Goal: Task Accomplishment & Management: Manage account settings

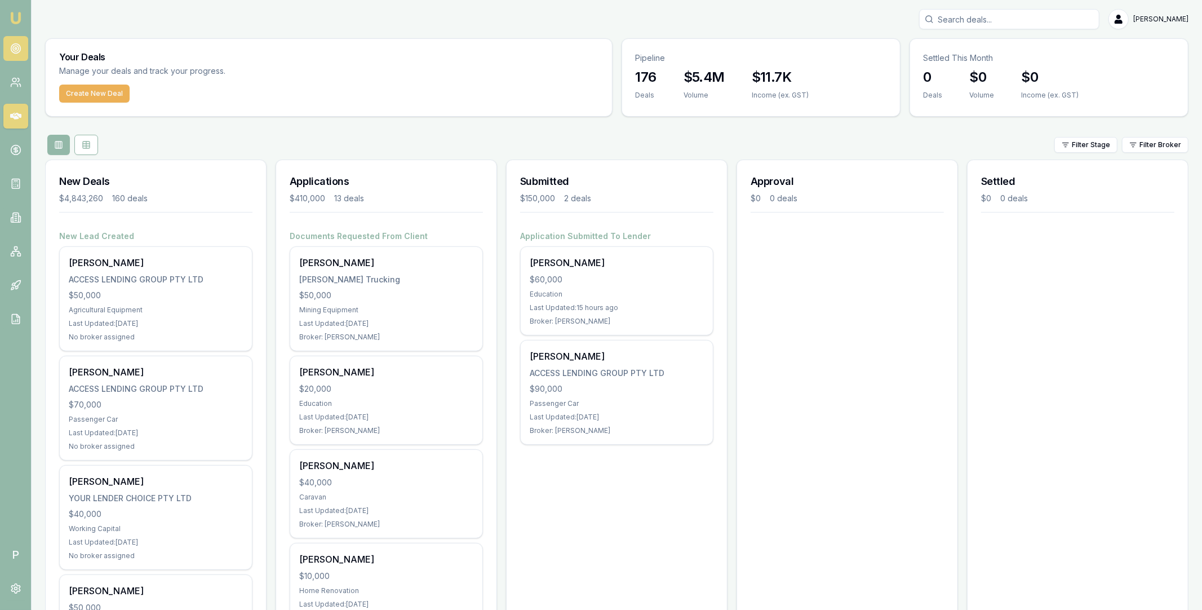
click at [14, 43] on icon at bounding box center [15, 48] width 11 height 11
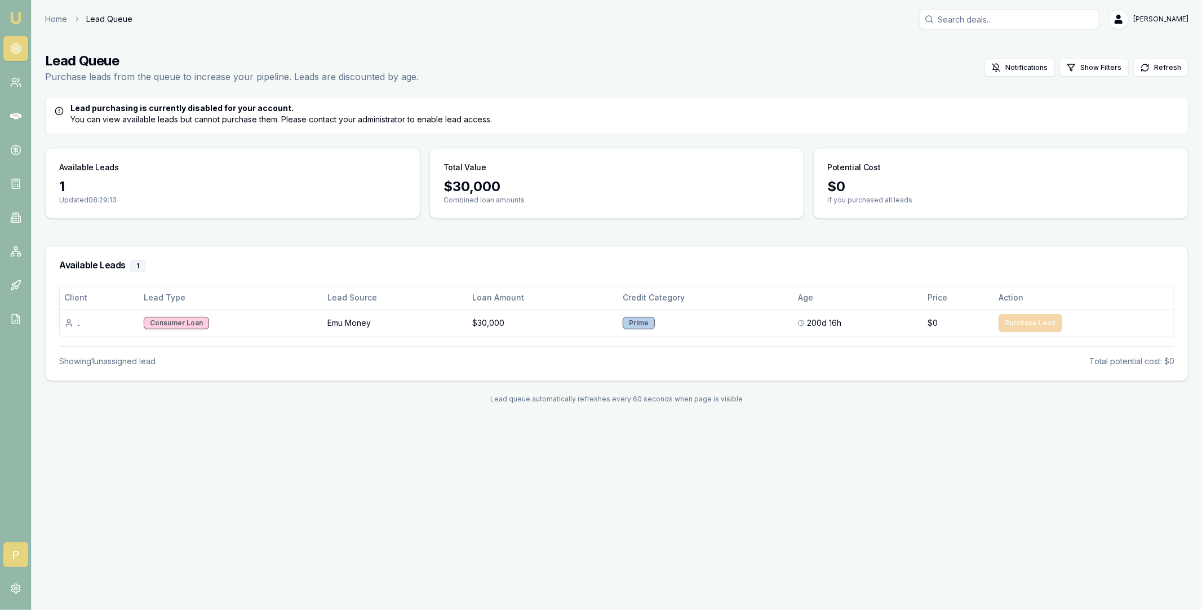
click at [15, 547] on span "P" at bounding box center [15, 554] width 25 height 25
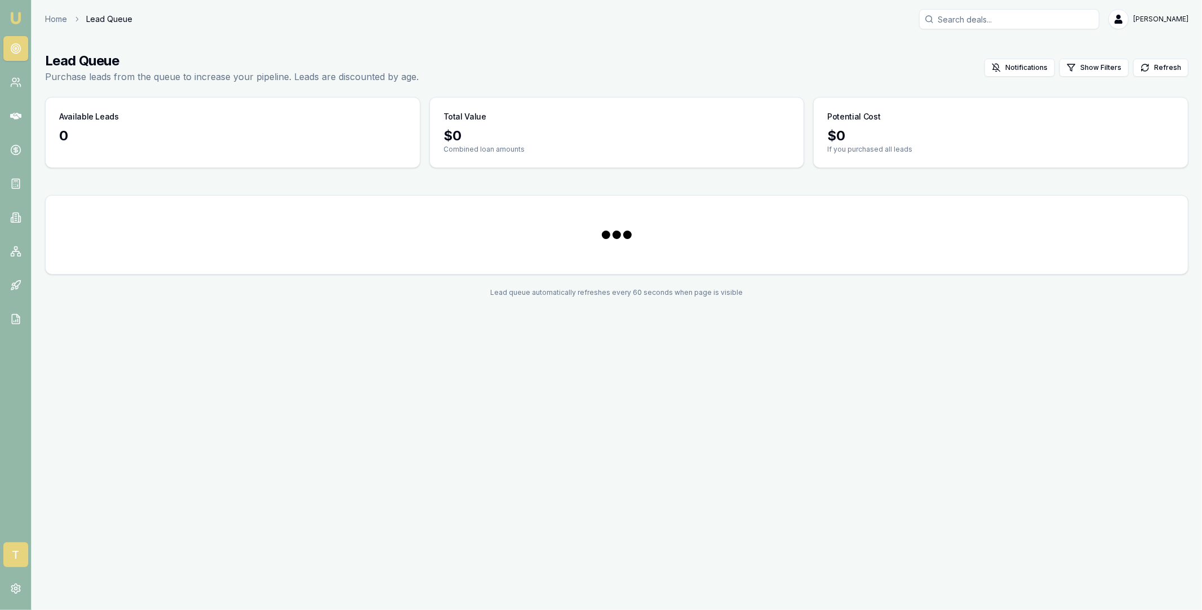
click at [17, 555] on span "T" at bounding box center [15, 554] width 25 height 25
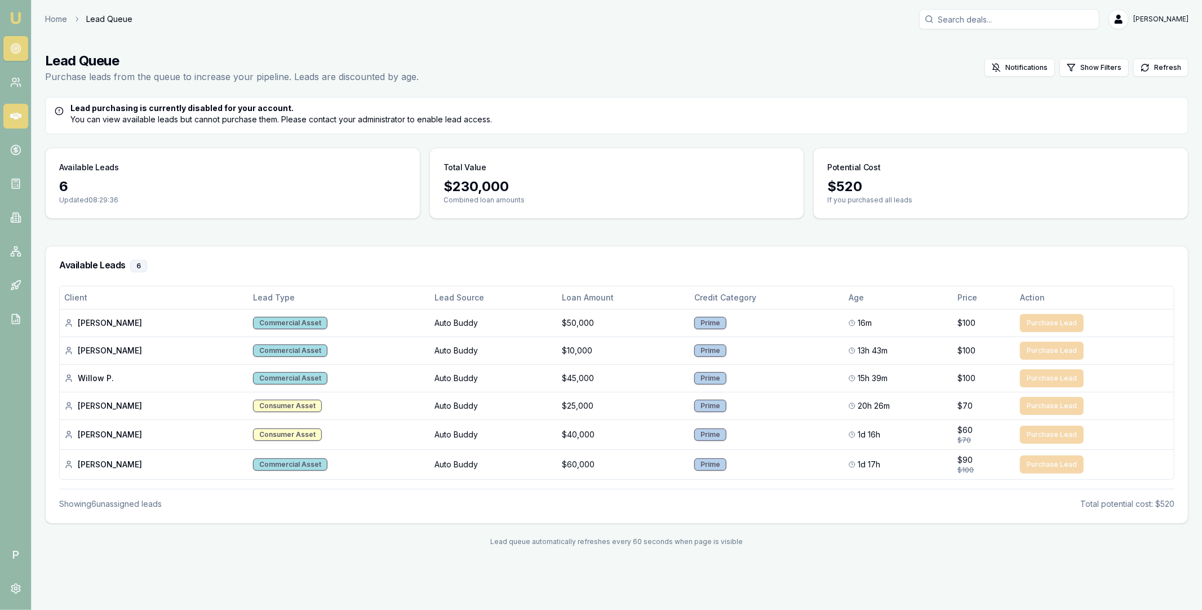
click at [17, 113] on icon at bounding box center [15, 116] width 11 height 7
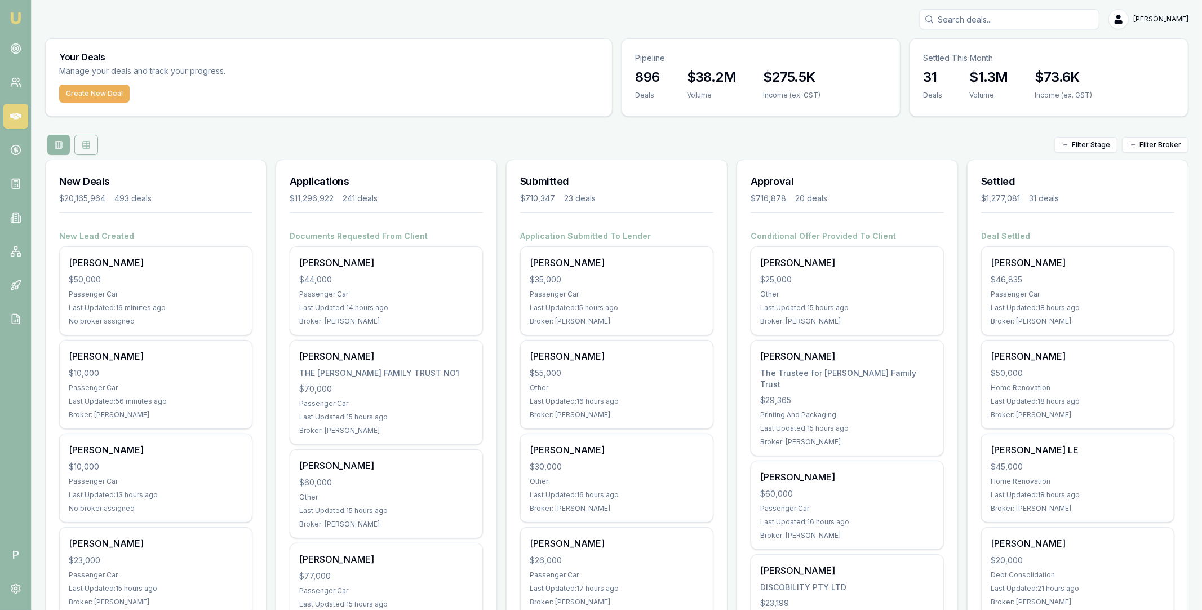
click at [90, 143] on icon at bounding box center [86, 144] width 9 height 9
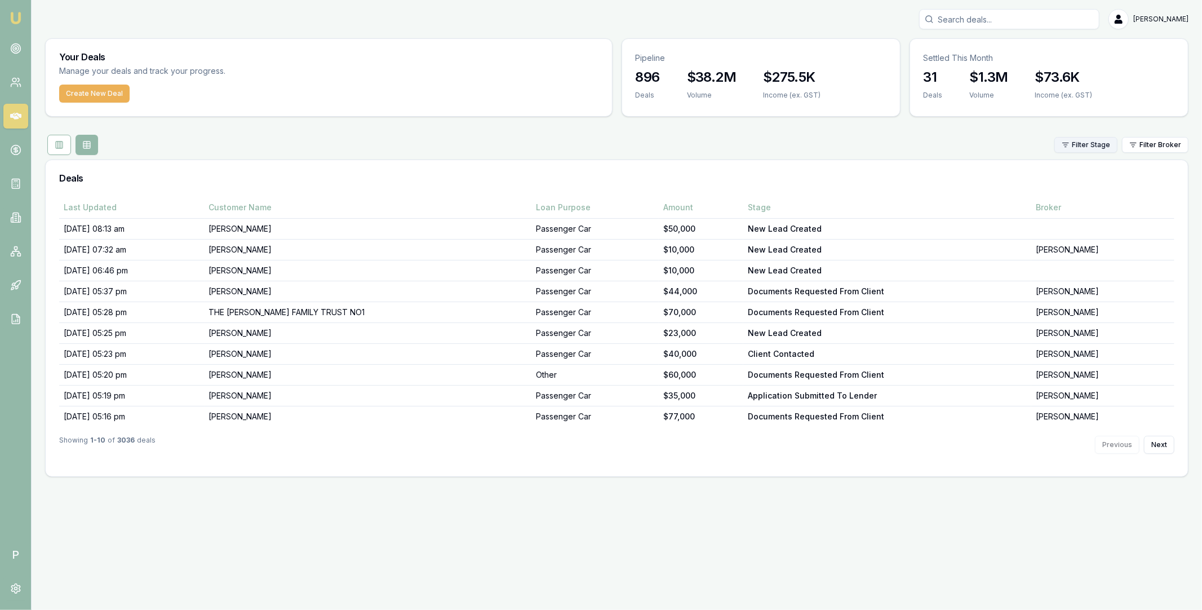
click at [1097, 144] on html "Emu Broker P Matt Leeburn Toggle Menu Your Deals Manage your deals and track yo…" at bounding box center [601, 305] width 1202 height 610
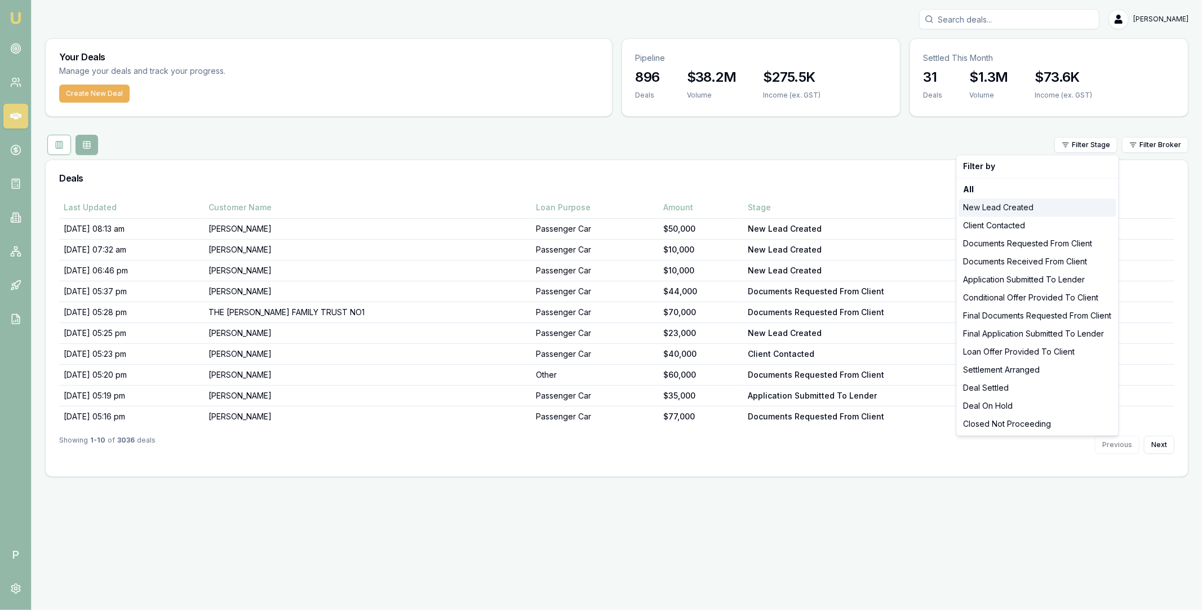
click at [1025, 211] on div "New Lead Created" at bounding box center [1037, 207] width 157 height 18
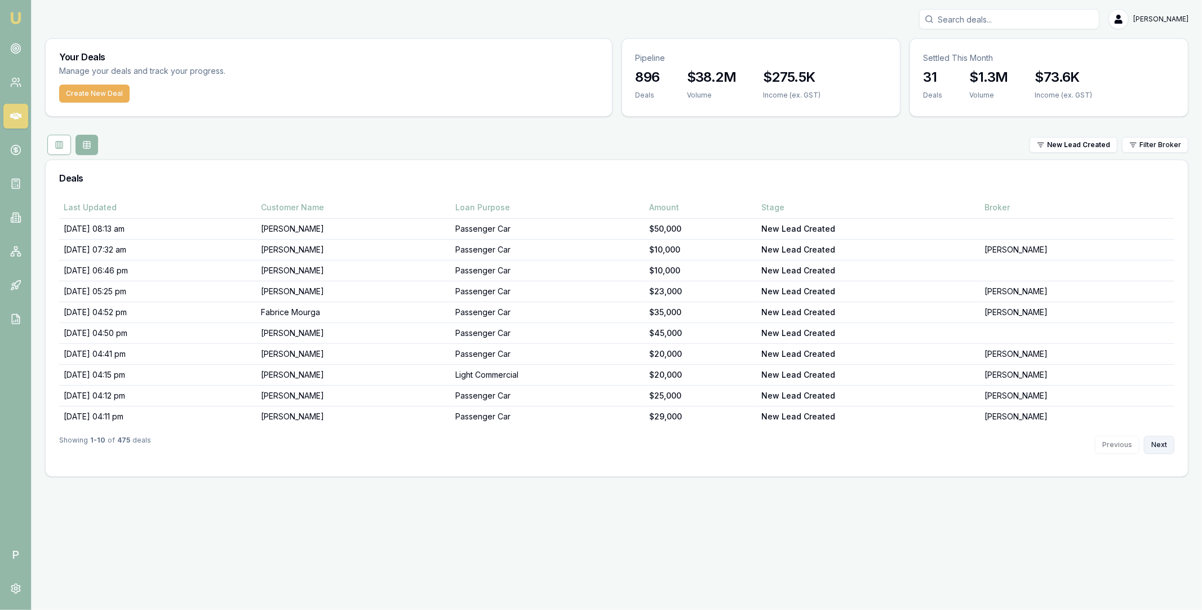
click at [1160, 444] on button "Next" at bounding box center [1159, 445] width 30 height 18
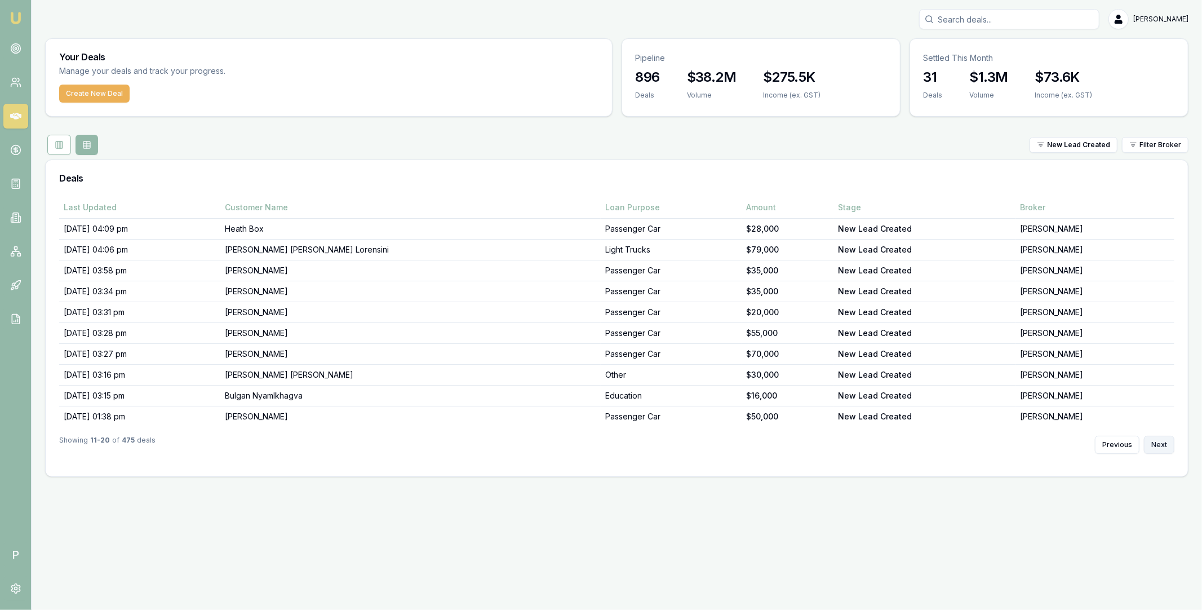
click at [1160, 444] on button "Next" at bounding box center [1159, 445] width 30 height 18
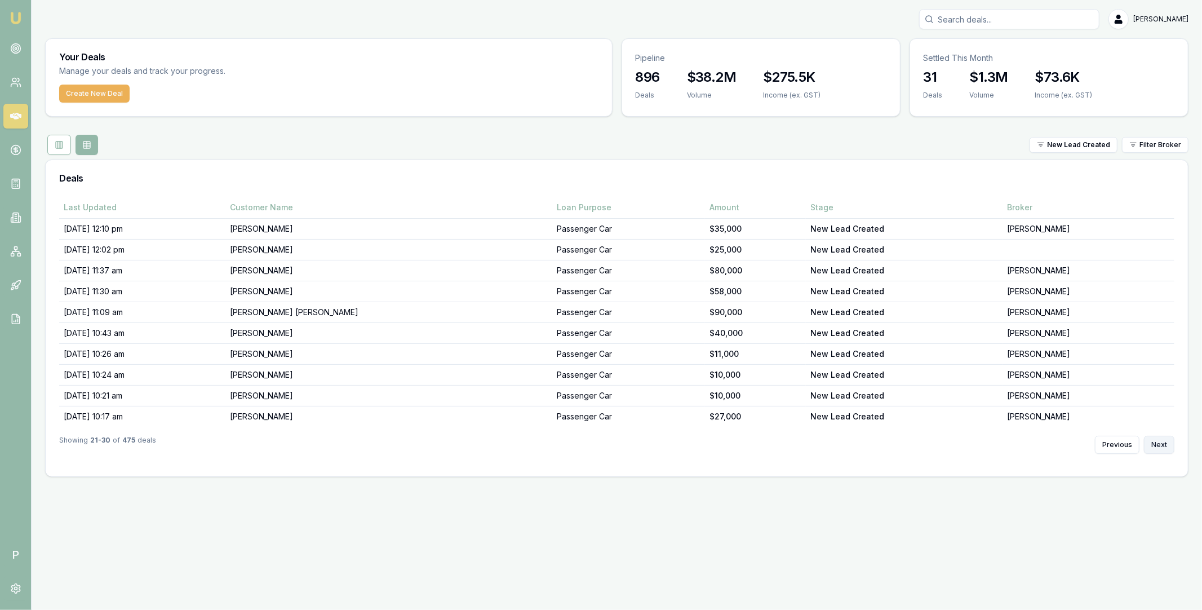
click at [1160, 444] on button "Next" at bounding box center [1159, 445] width 30 height 18
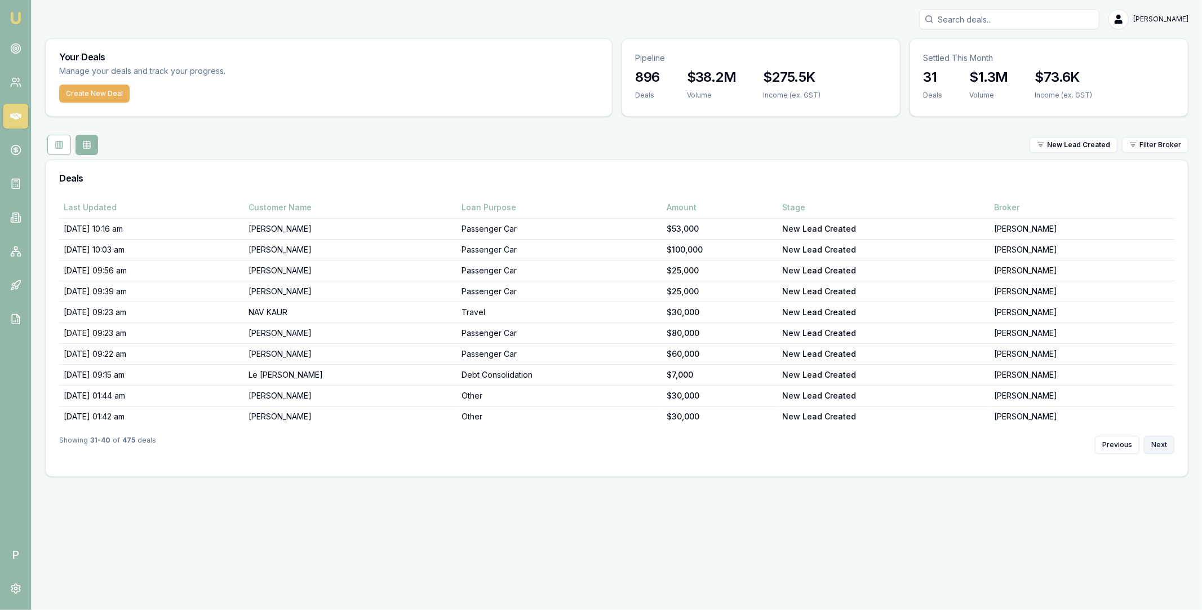
click at [1160, 444] on button "Next" at bounding box center [1159, 445] width 30 height 18
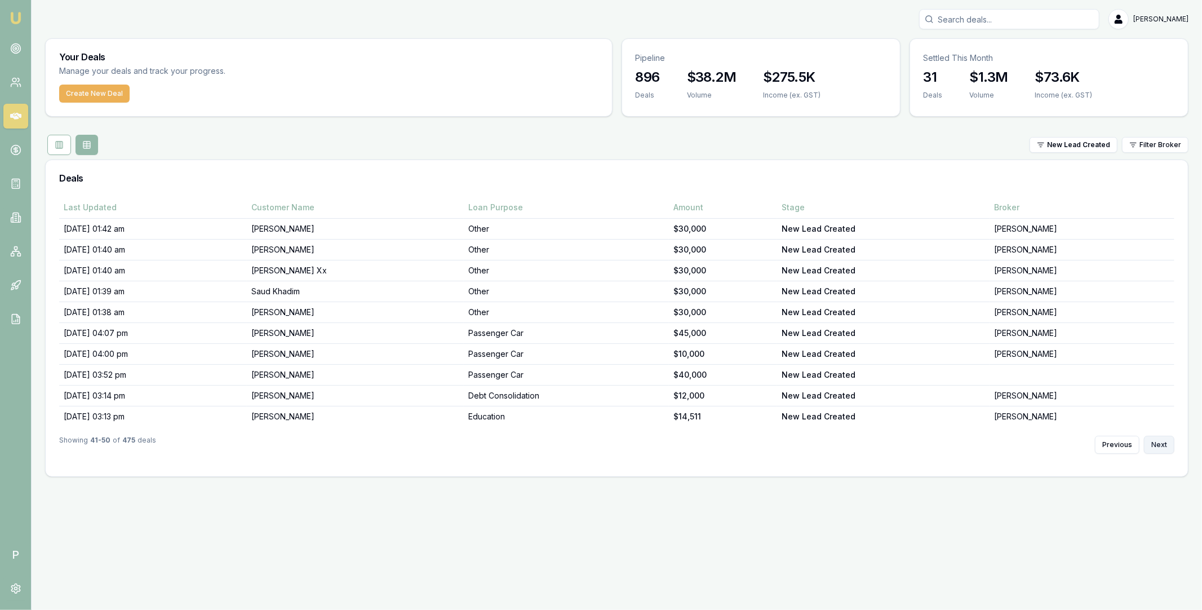
click at [1160, 444] on button "Next" at bounding box center [1159, 445] width 30 height 18
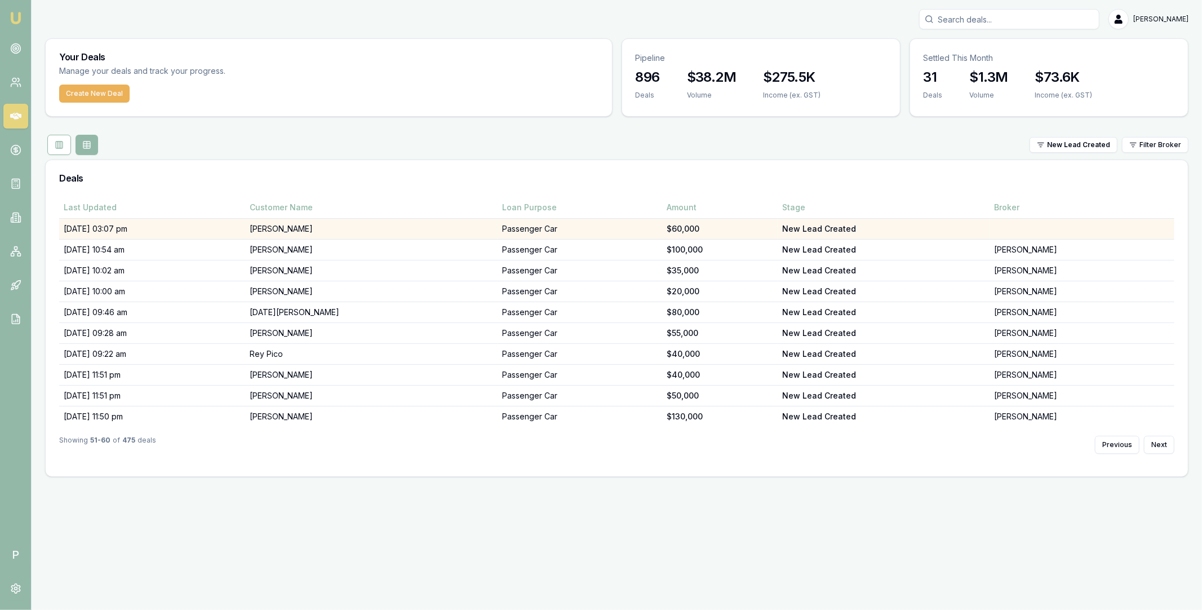
click at [329, 225] on td "Oliver Davis" at bounding box center [371, 229] width 252 height 21
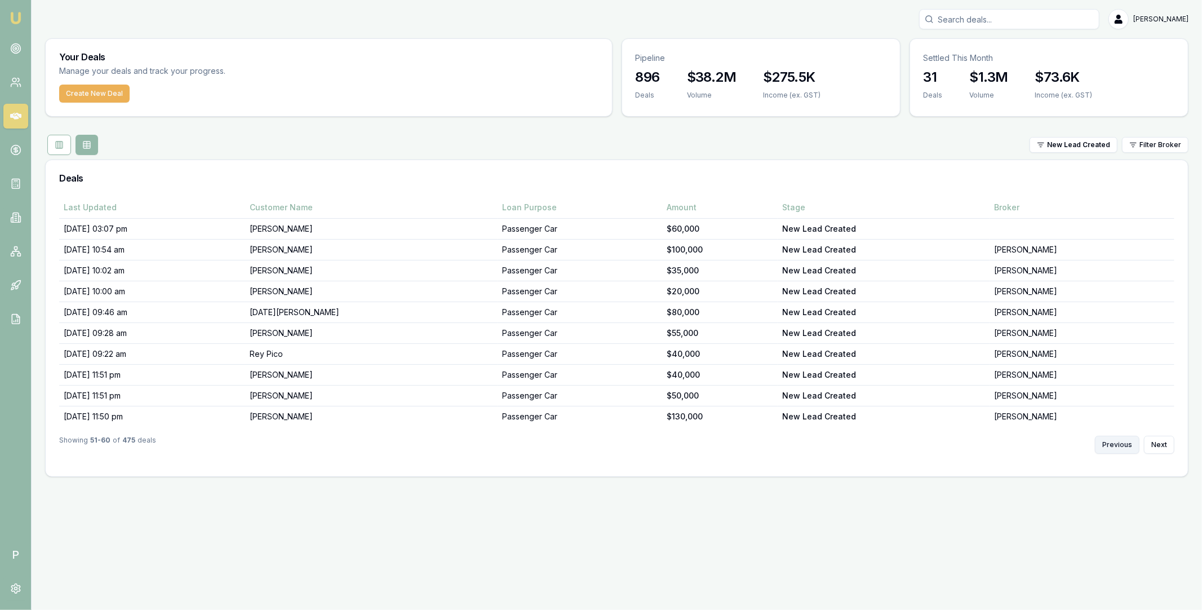
click at [1124, 437] on button "Previous" at bounding box center [1117, 445] width 45 height 18
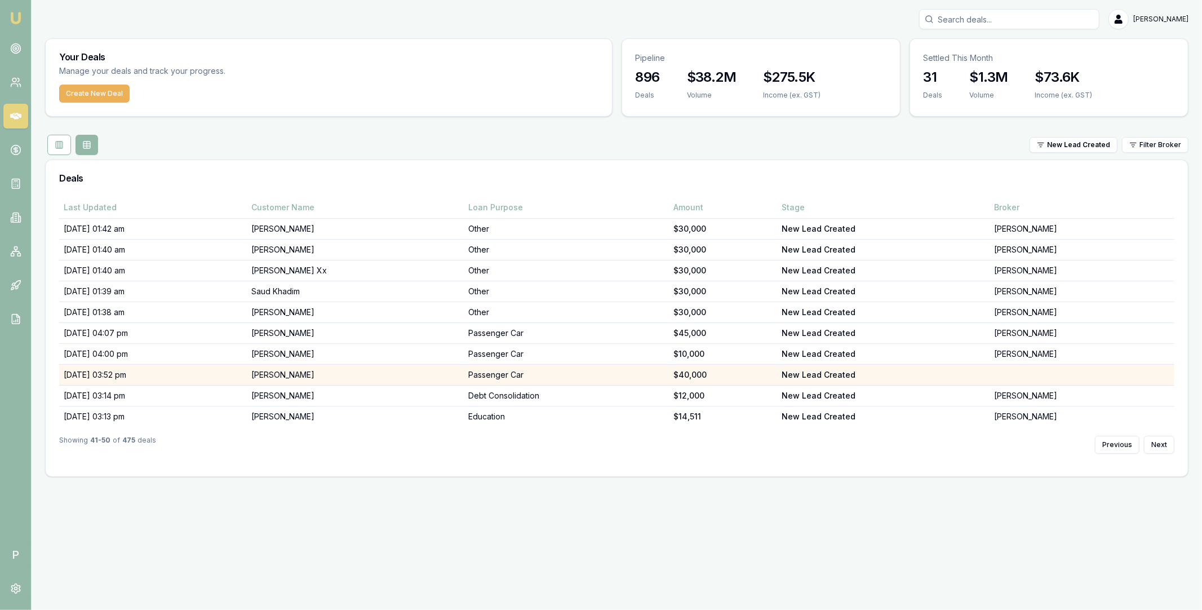
click at [349, 371] on td "Bradley Read" at bounding box center [355, 375] width 217 height 21
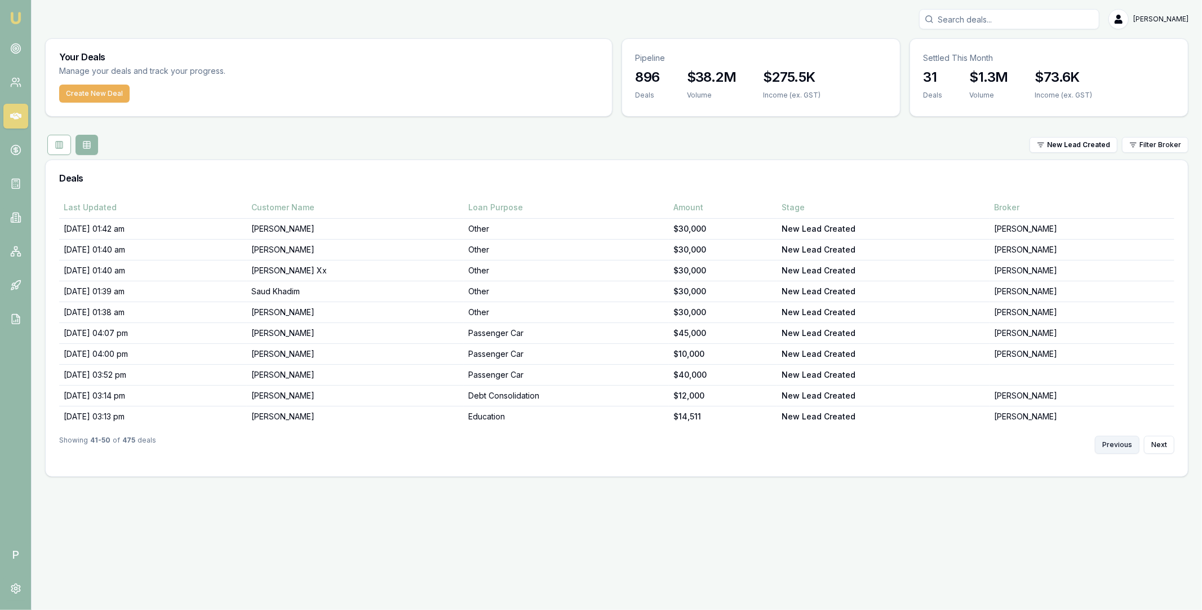
click at [1111, 440] on button "Previous" at bounding box center [1117, 445] width 45 height 18
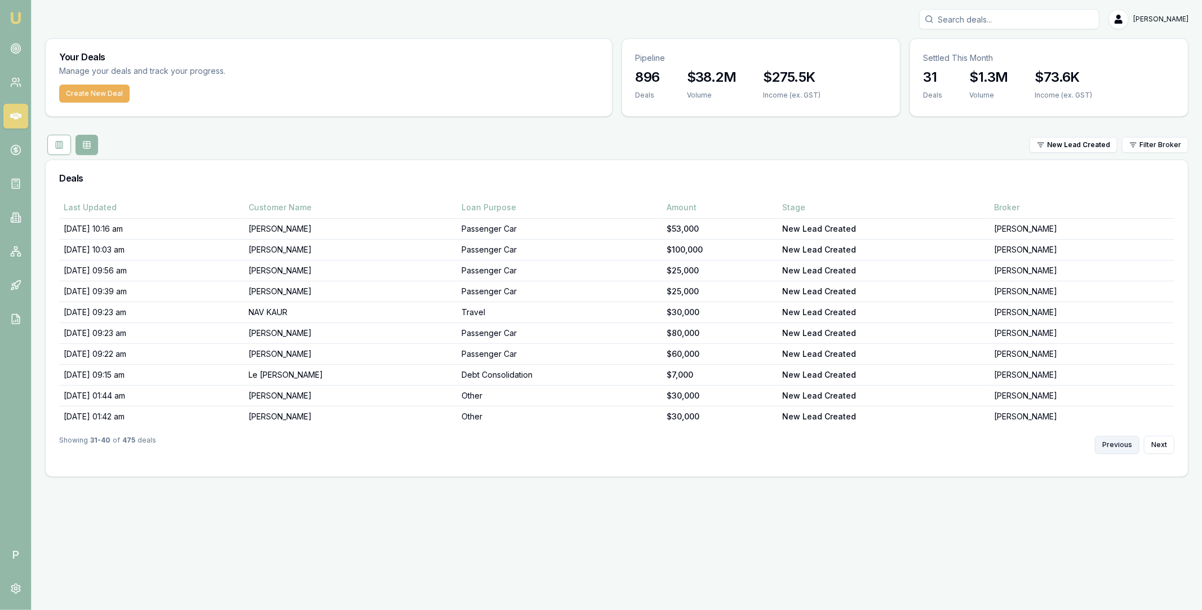
click at [1116, 444] on button "Previous" at bounding box center [1117, 445] width 45 height 18
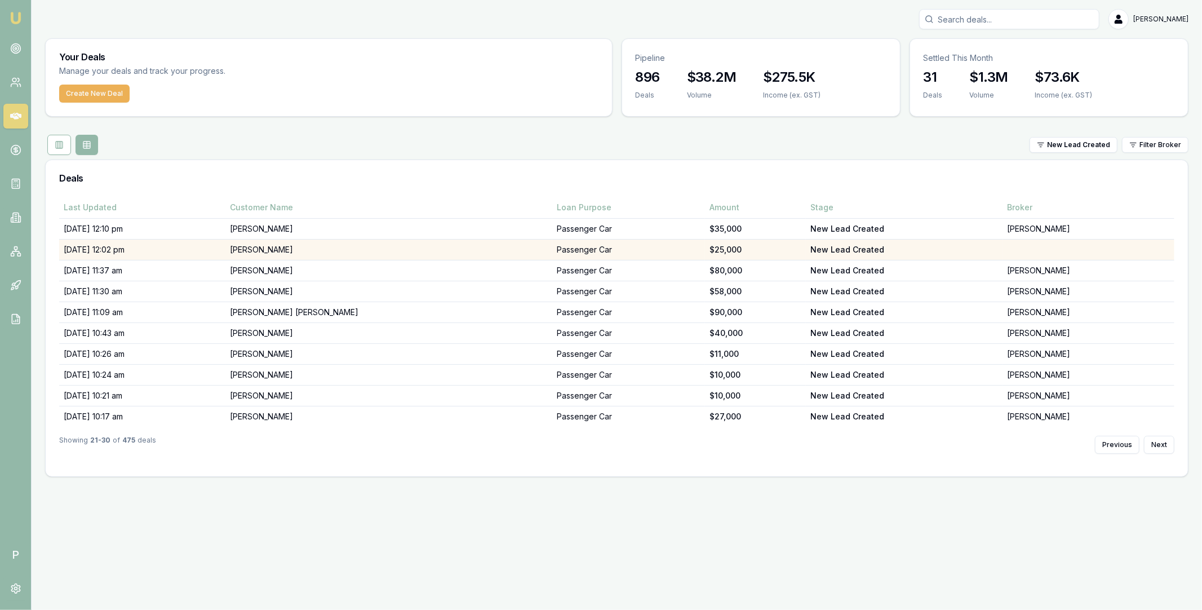
click at [361, 250] on td "John Walker" at bounding box center [388, 250] width 327 height 21
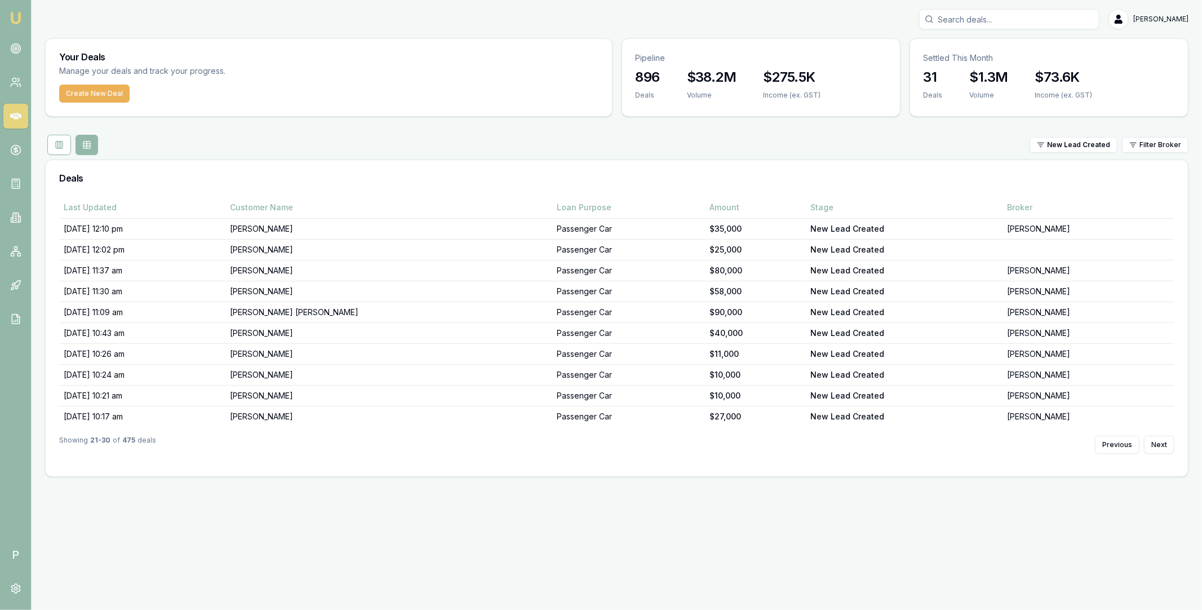
click at [971, 13] on input "Search deals" at bounding box center [1009, 19] width 180 height 20
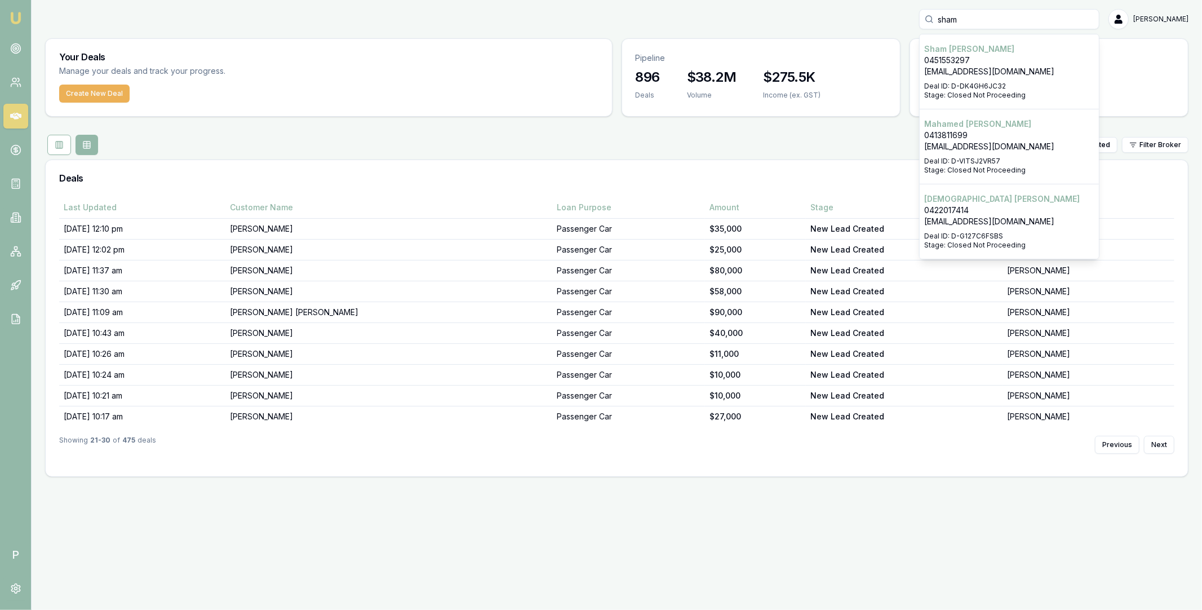
type input "sham"
click at [976, 64] on p "0451553297" at bounding box center [1009, 60] width 170 height 11
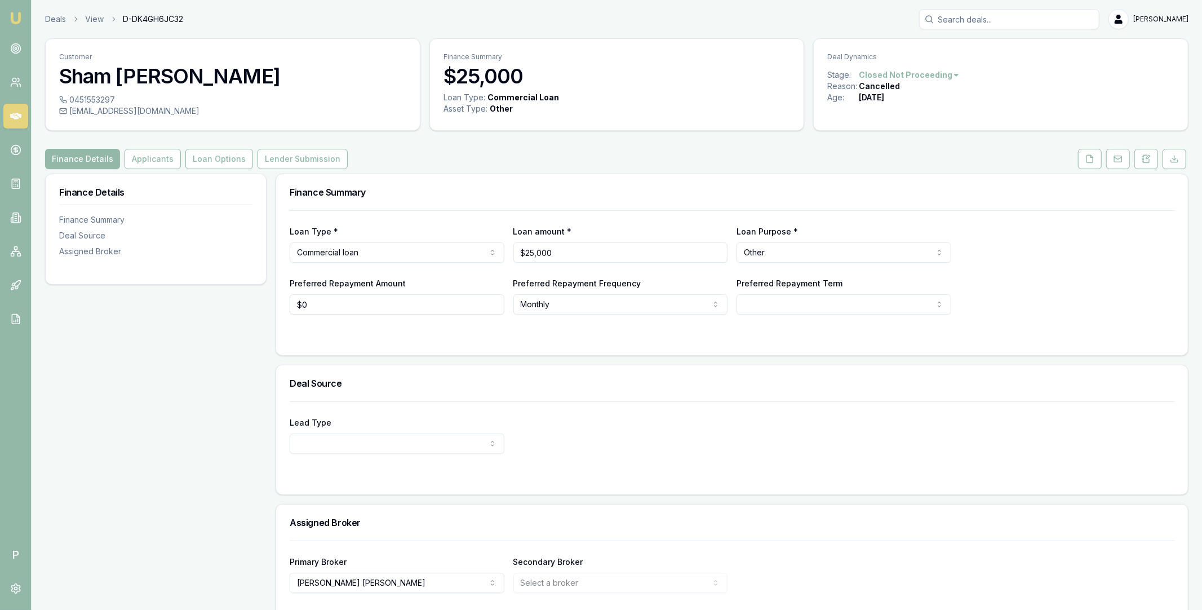
scroll to position [44, 0]
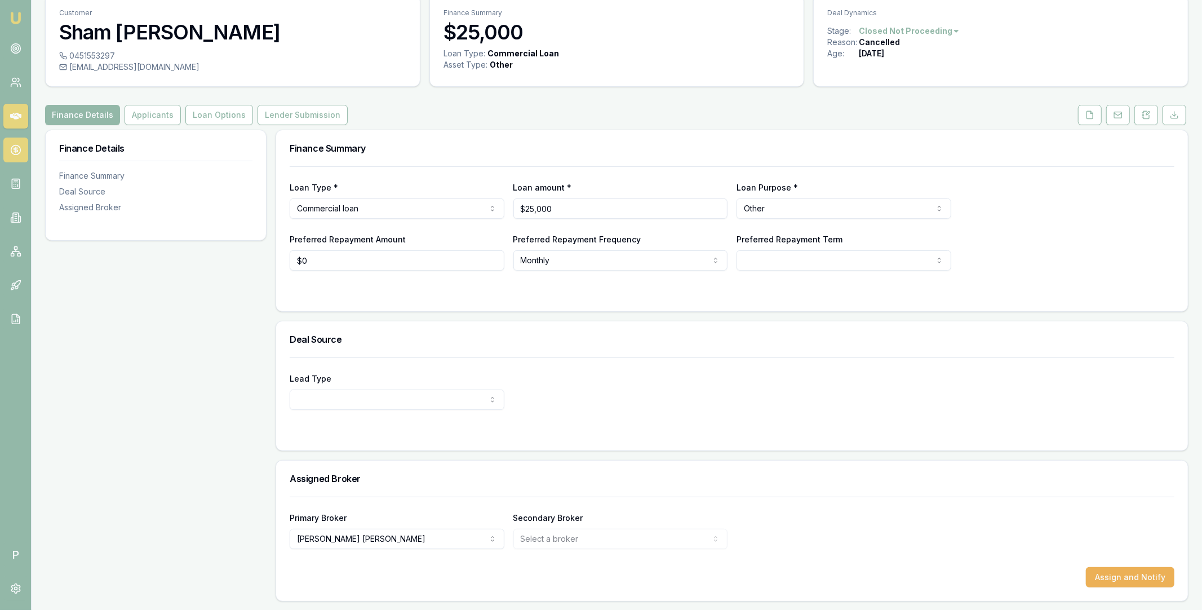
click at [20, 150] on circle at bounding box center [16, 150] width 10 height 10
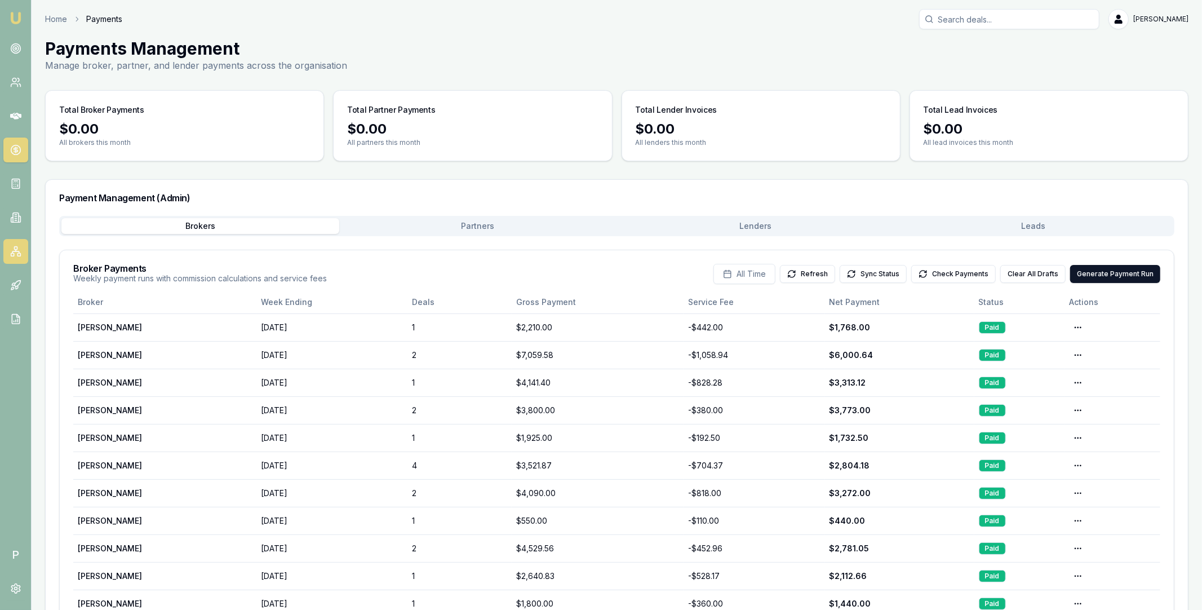
click at [19, 257] on link at bounding box center [15, 251] width 25 height 25
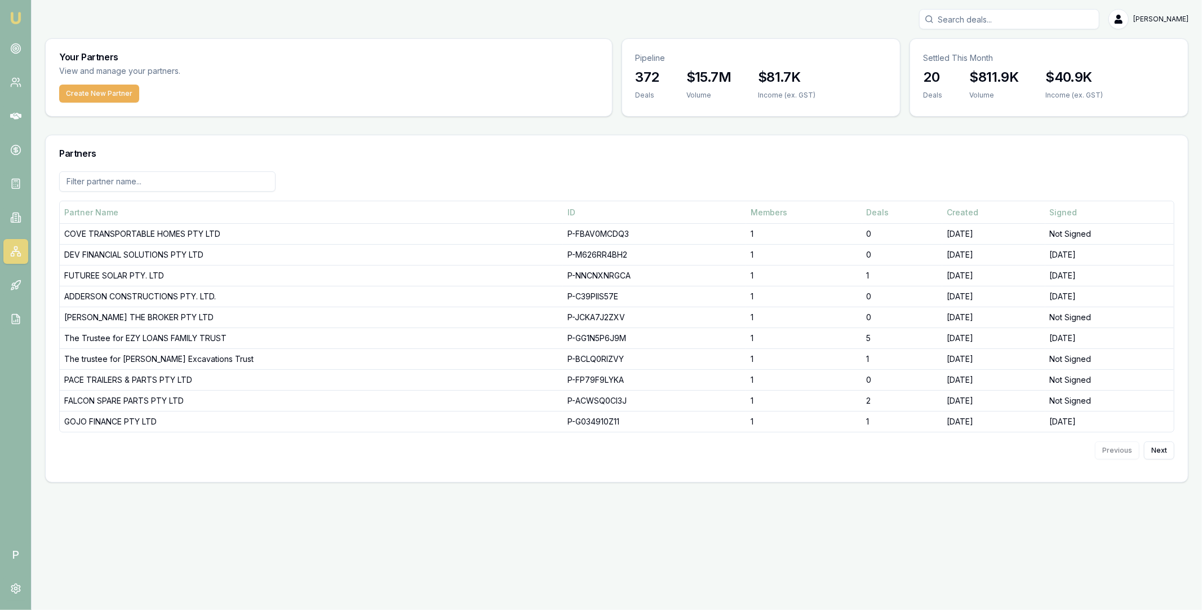
click at [143, 176] on input at bounding box center [167, 181] width 216 height 20
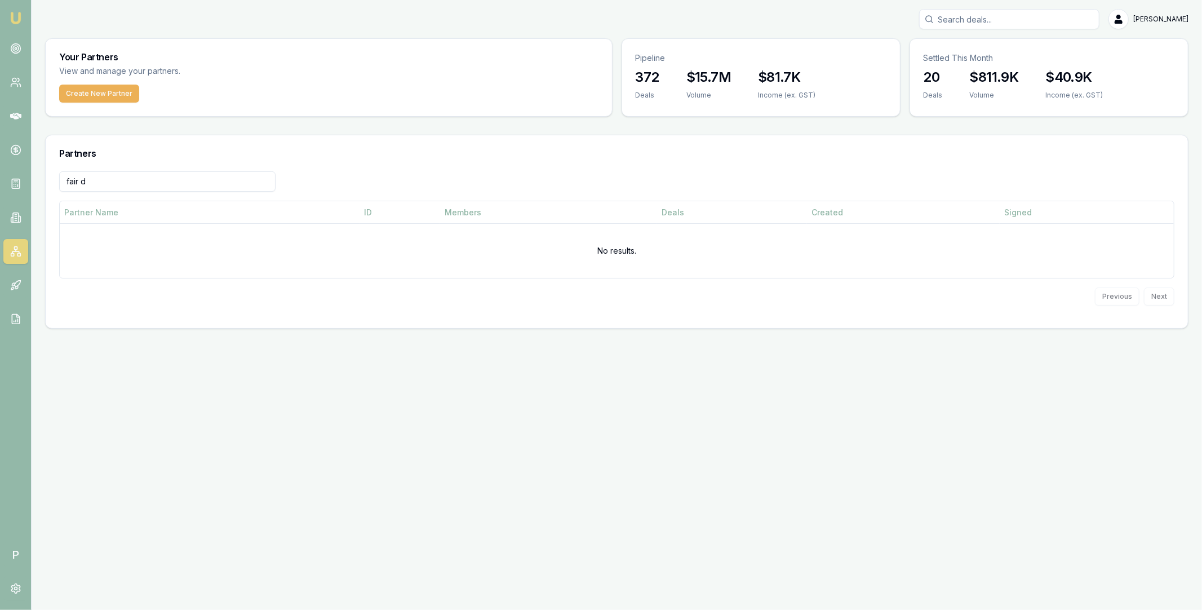
click at [126, 180] on input "fair d" at bounding box center [167, 181] width 216 height 20
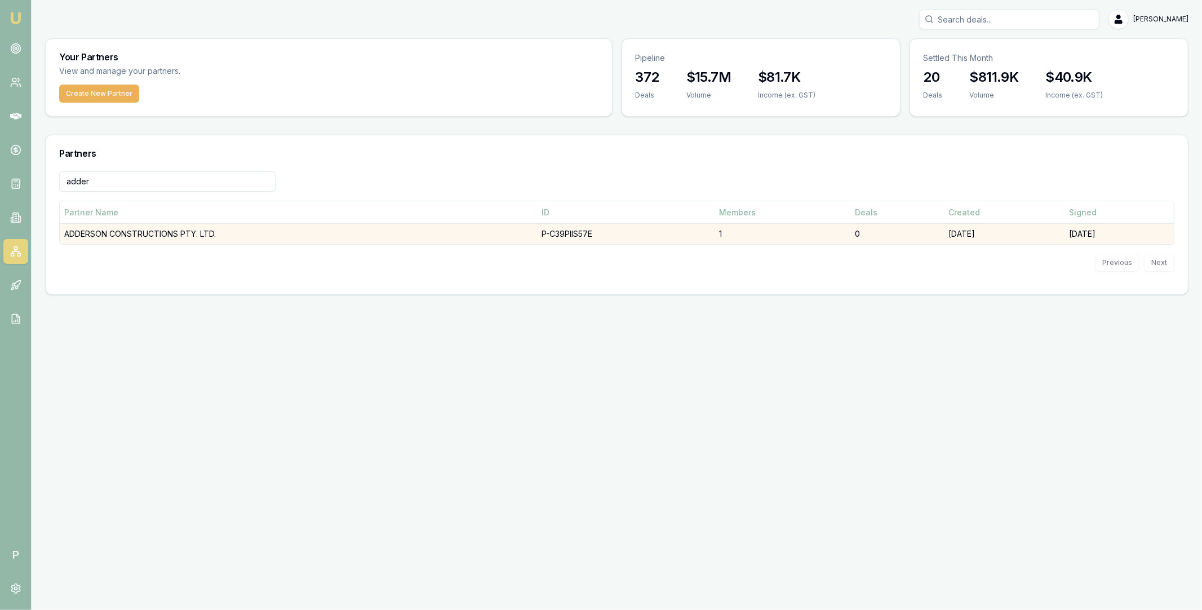
type input "adder"
click at [148, 237] on td "ADDERSON CONSTRUCTIONS PTY. LTD." at bounding box center [298, 234] width 477 height 21
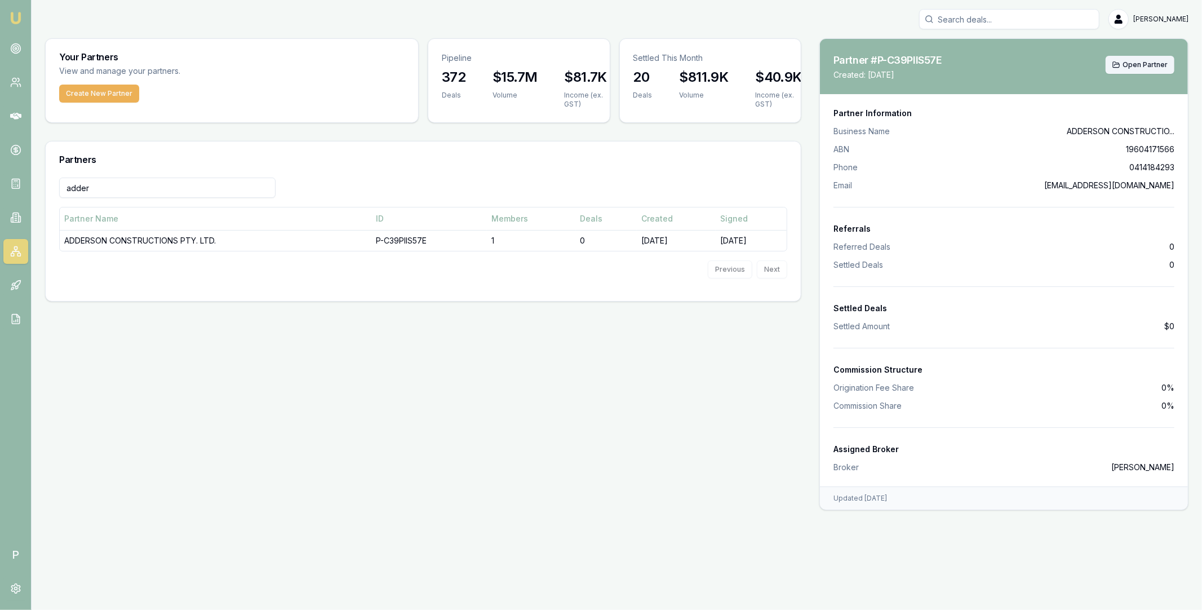
click at [1135, 65] on span "Open Partner" at bounding box center [1145, 64] width 45 height 9
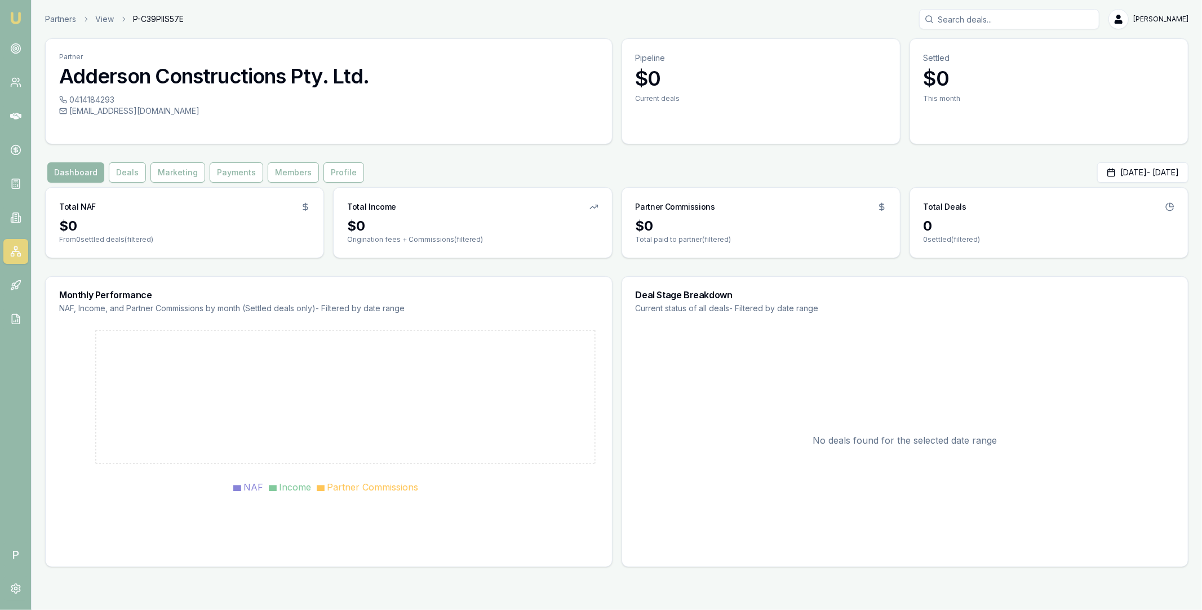
click at [176, 19] on span "P-C39PIIS57E" at bounding box center [158, 19] width 51 height 11
copy span "P-C39PIIS57E"
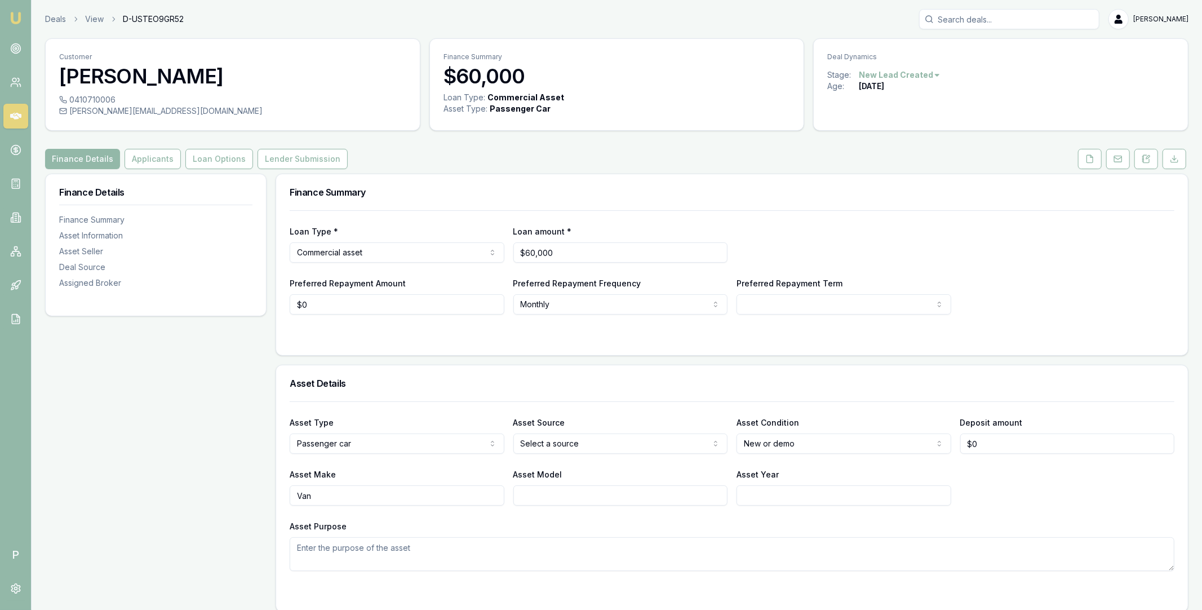
scroll to position [643, 0]
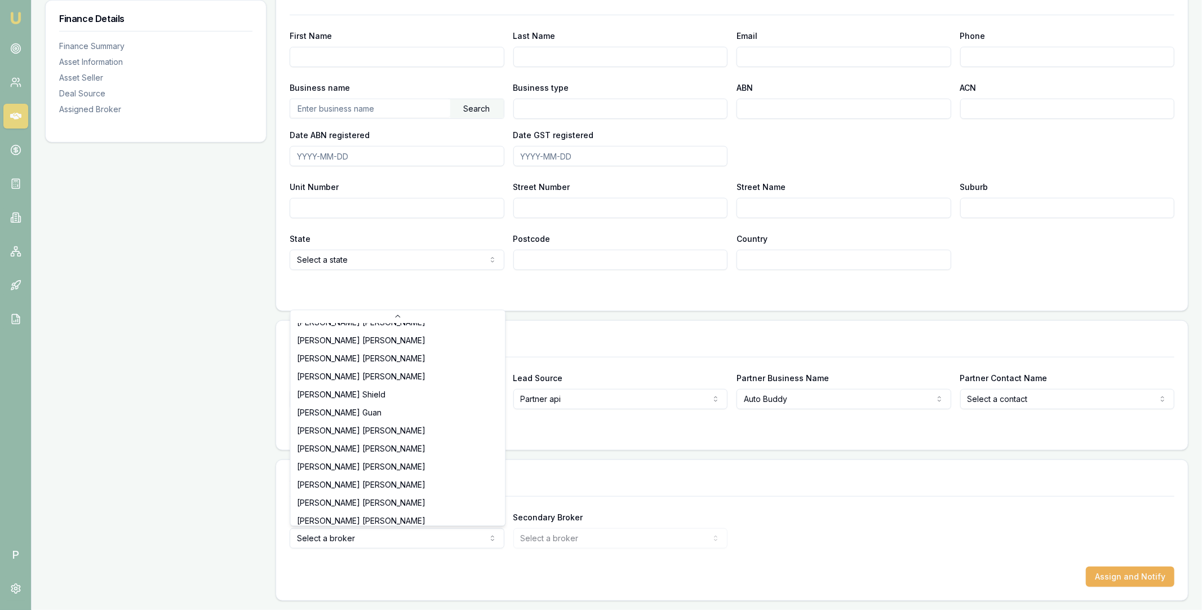
scroll to position [252, 0]
select select "U-8KX7AS190Y"
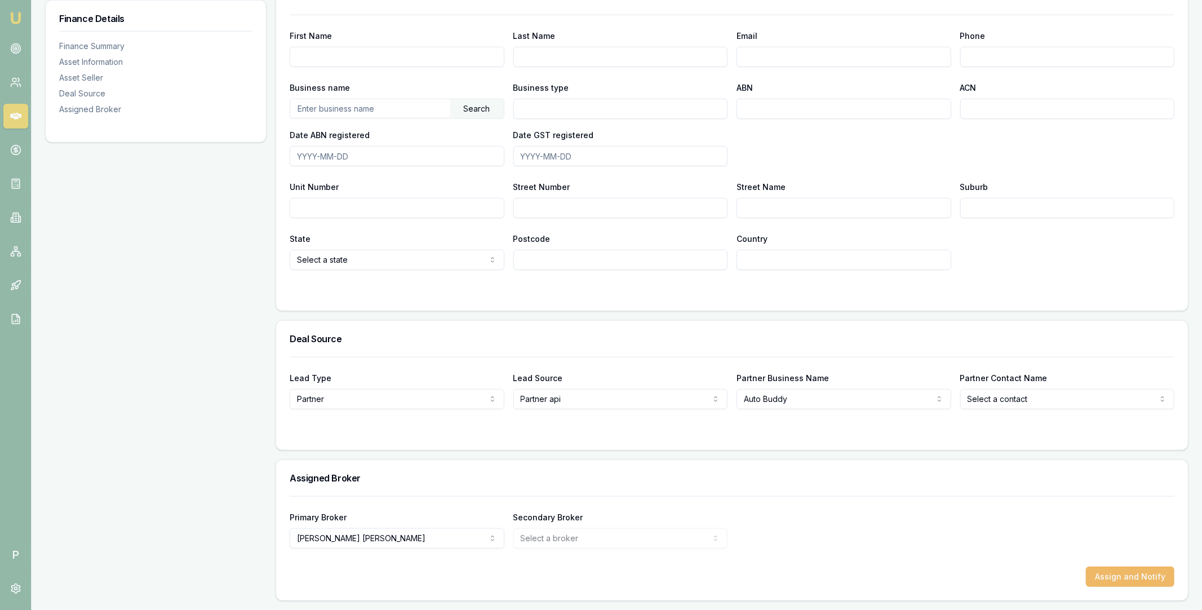
click at [1102, 569] on button "Assign and Notify" at bounding box center [1130, 576] width 88 height 20
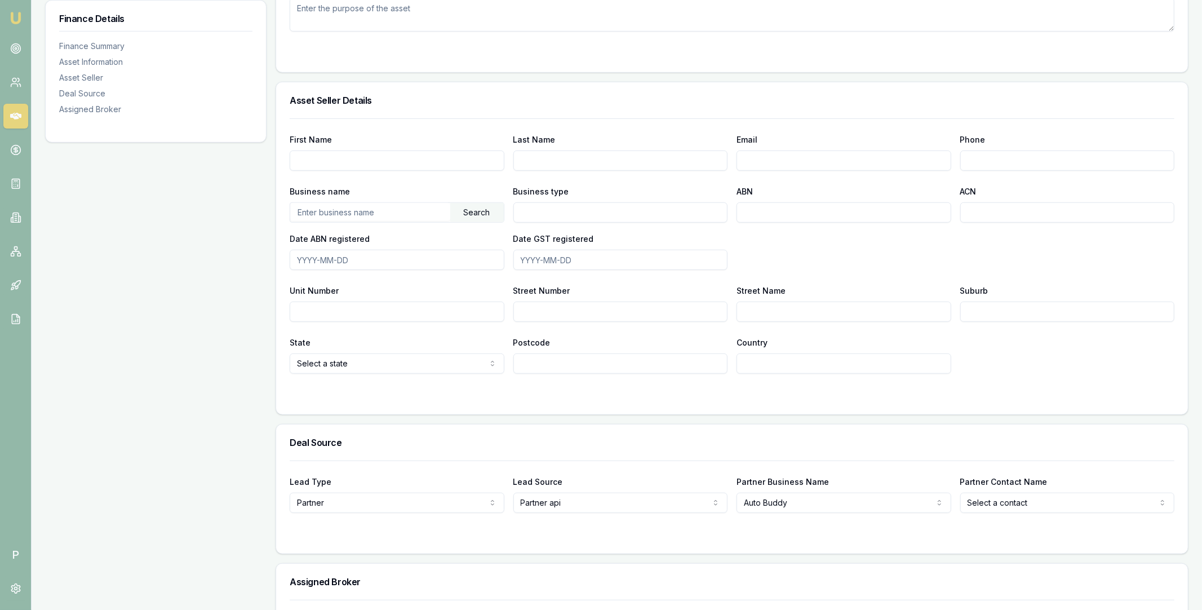
scroll to position [643, 0]
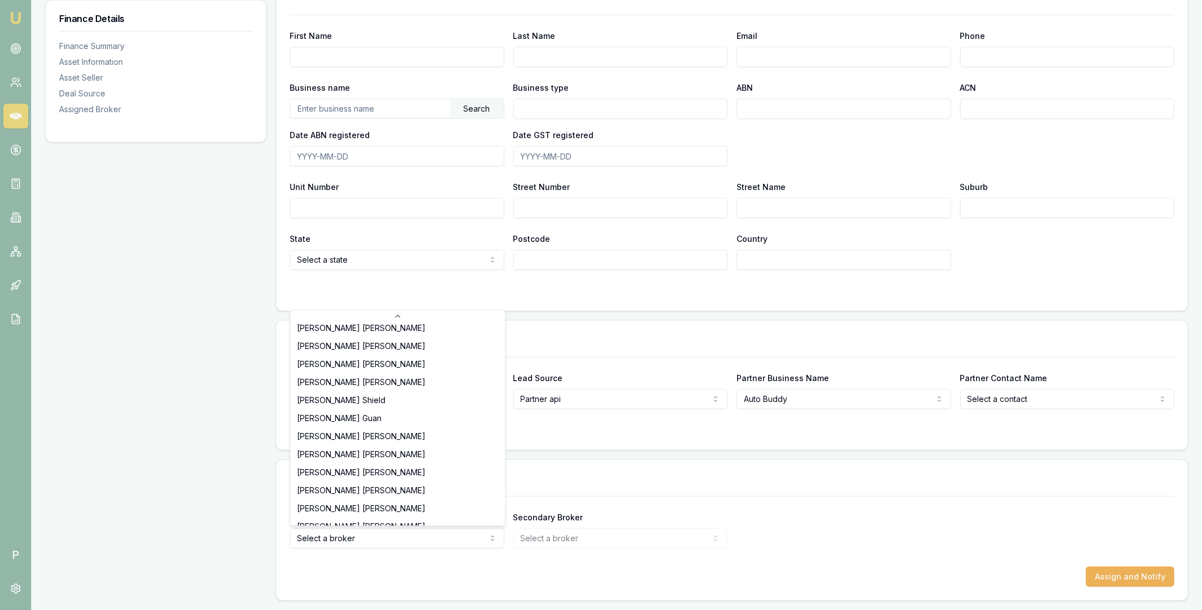
scroll to position [252, 0]
select select "U-8KX7AS190Y"
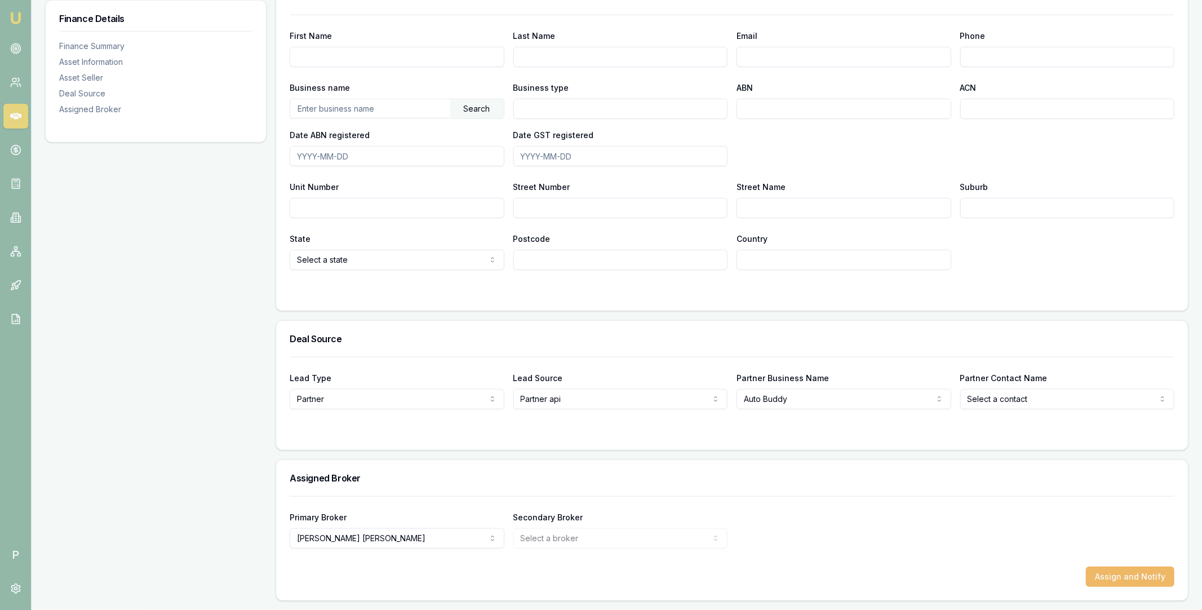
click at [1118, 578] on button "Assign and Notify" at bounding box center [1130, 576] width 88 height 20
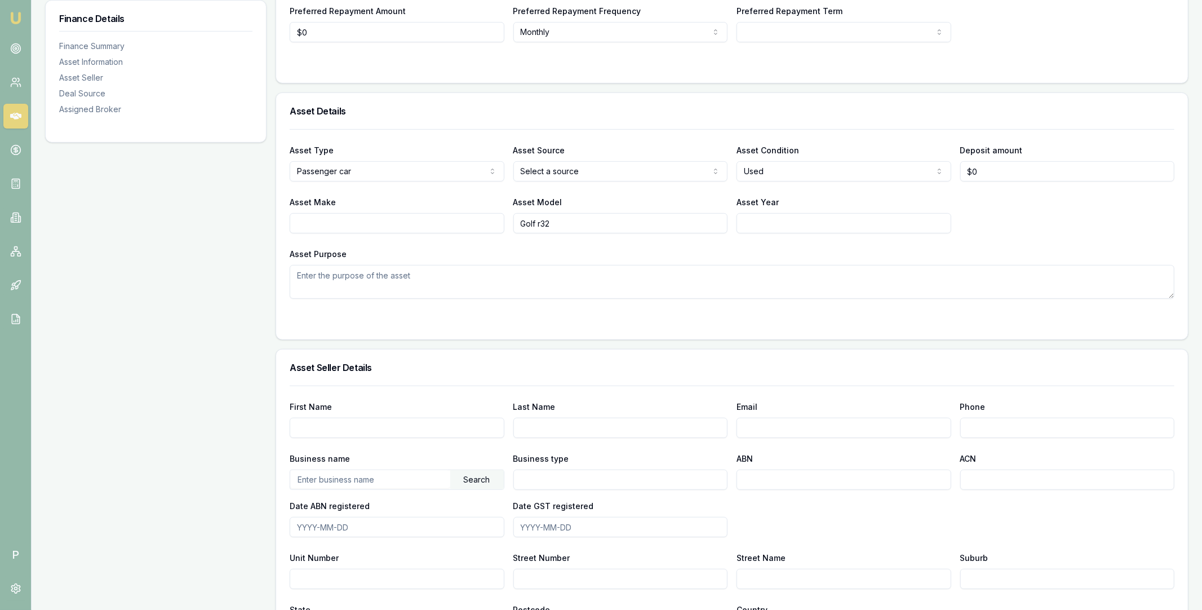
scroll to position [643, 0]
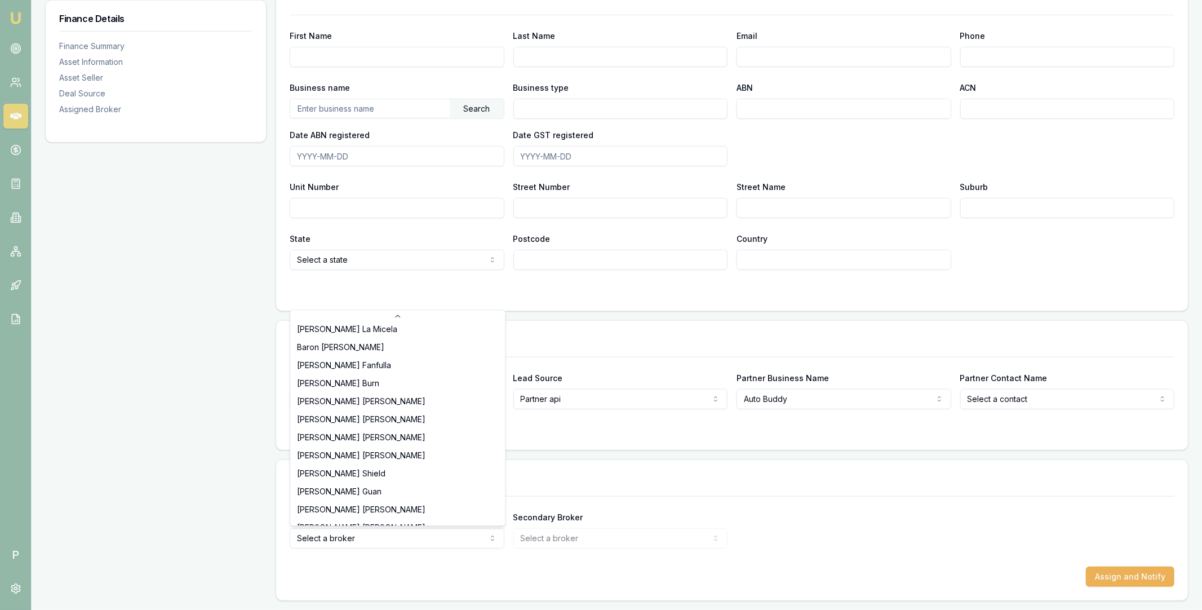
scroll to position [252, 0]
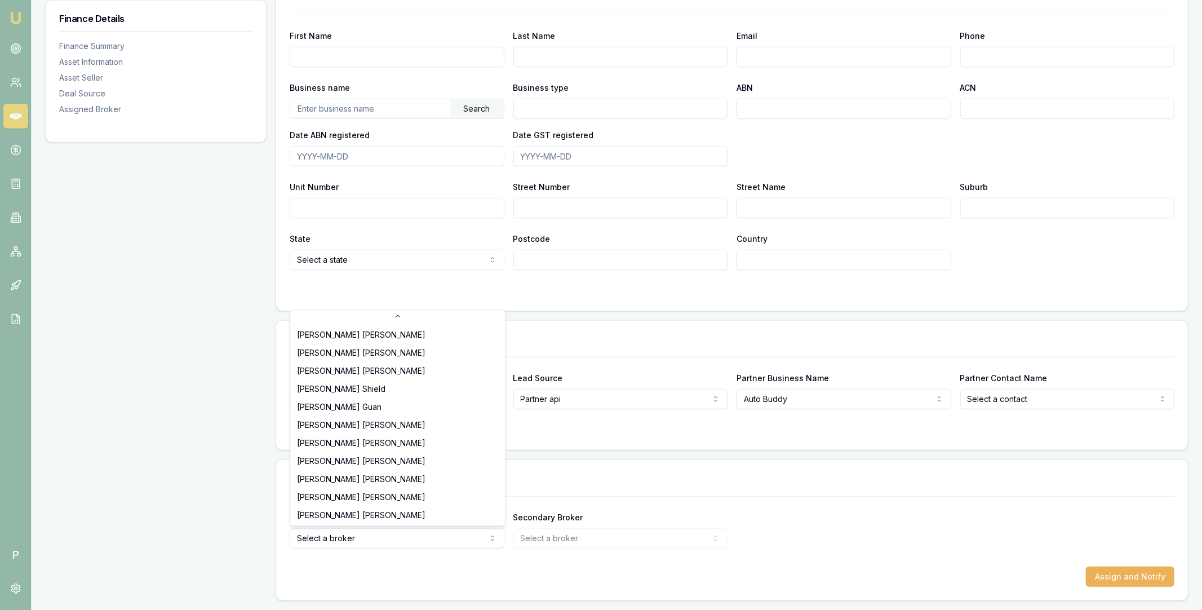
select select "U-8KX7AS190Y"
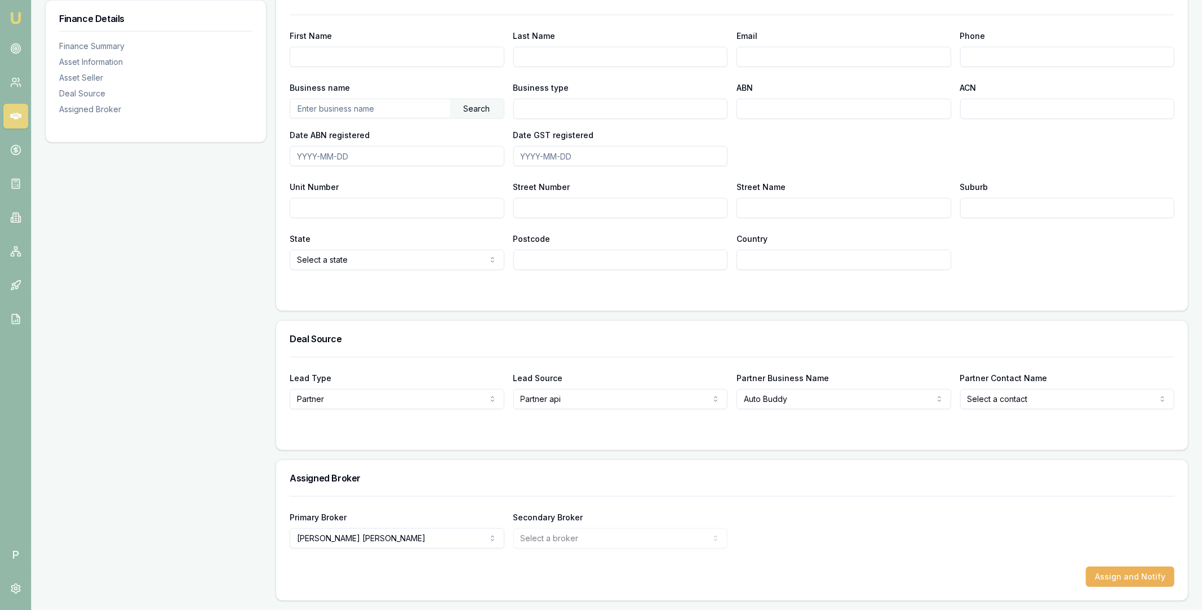
click at [853, 527] on div "Primary Broker Robyn Adams Tas Tzimos Stevette Gelavis Rachael Connors Krish Ba…" at bounding box center [732, 529] width 885 height 38
click at [1118, 581] on button "Assign and Notify" at bounding box center [1130, 576] width 88 height 20
click at [18, 51] on icon at bounding box center [15, 48] width 11 height 11
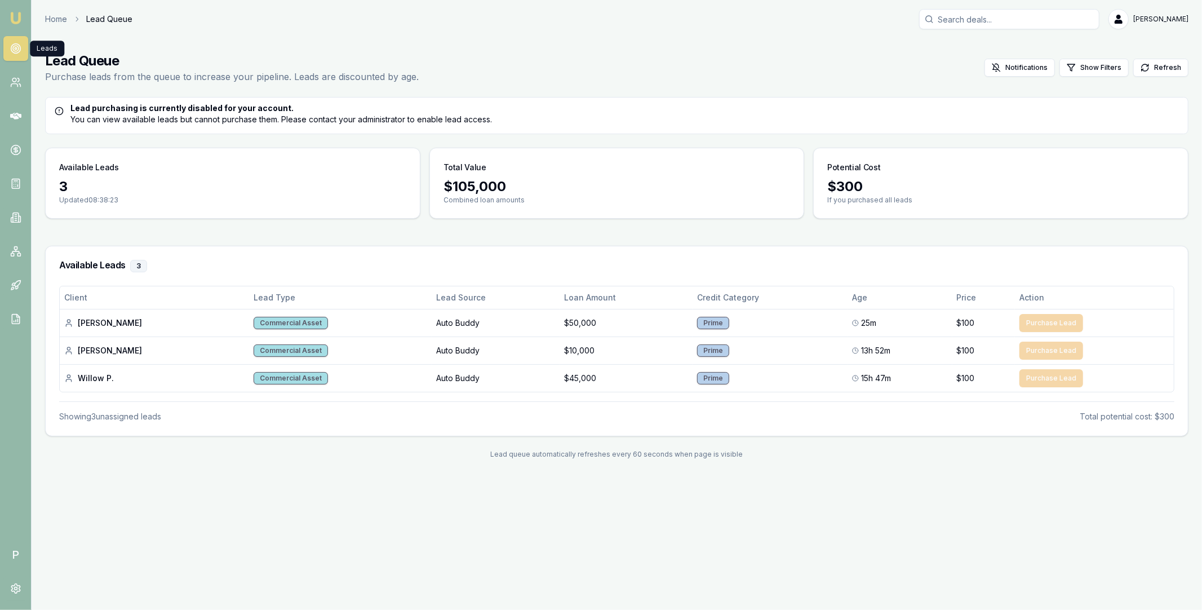
click at [963, 23] on input "Search deals" at bounding box center [1009, 19] width 180 height 20
type input "gabe"
click at [964, 61] on p "0412595290" at bounding box center [1009, 60] width 170 height 11
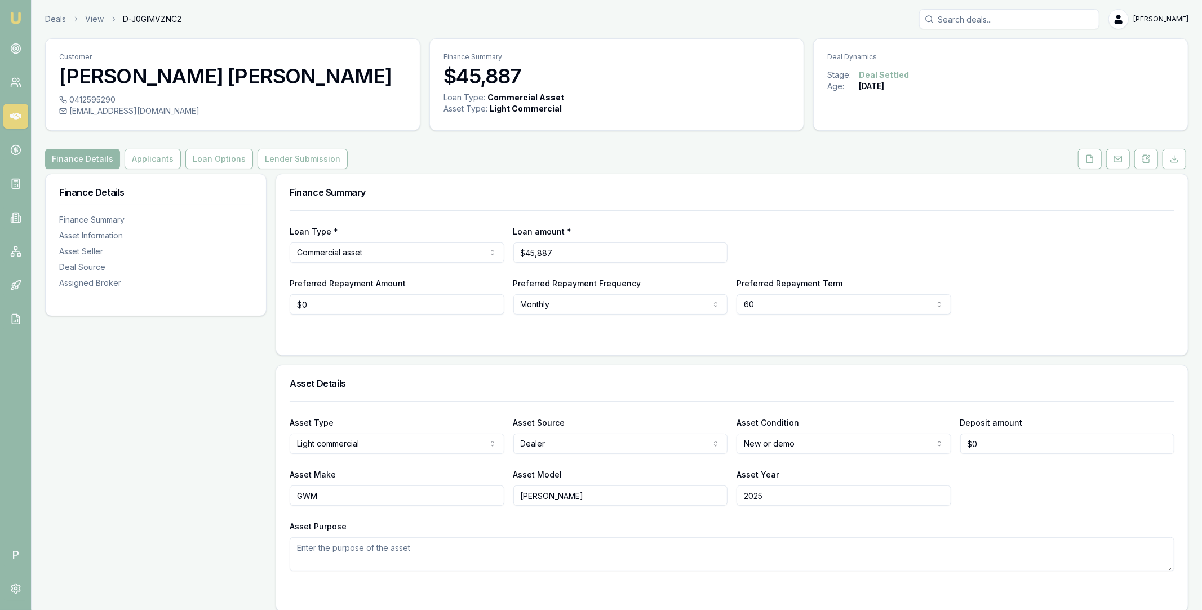
click at [1011, 17] on input "Search deals" at bounding box center [1009, 19] width 180 height 20
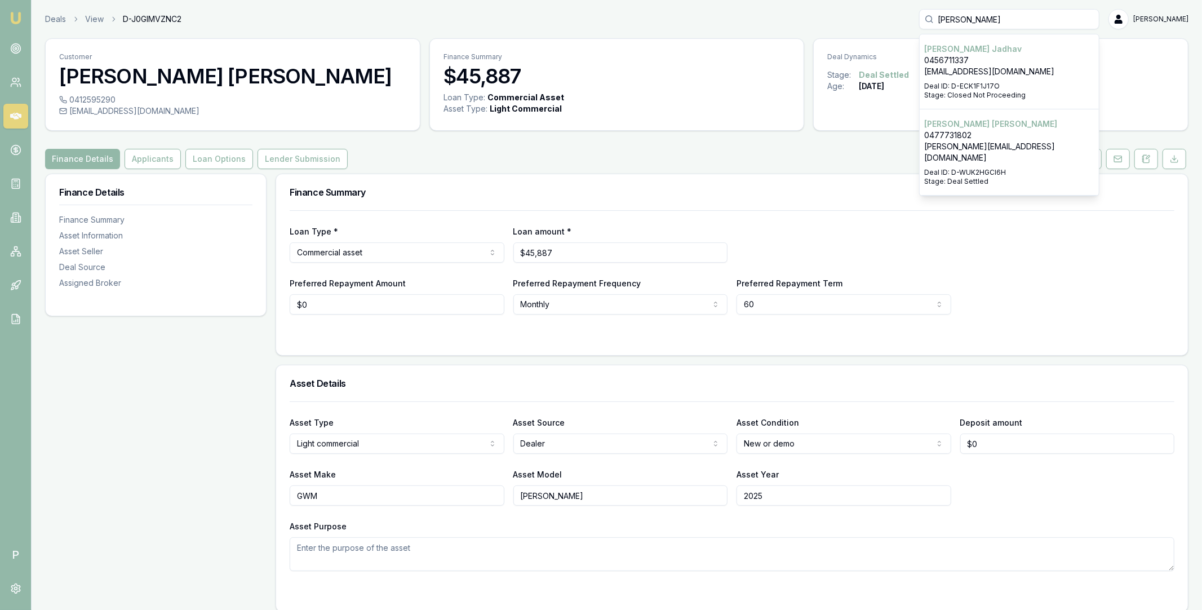
type input "pratik"
click at [1014, 141] on p "pratik@adeptexports.com.au" at bounding box center [1009, 152] width 170 height 23
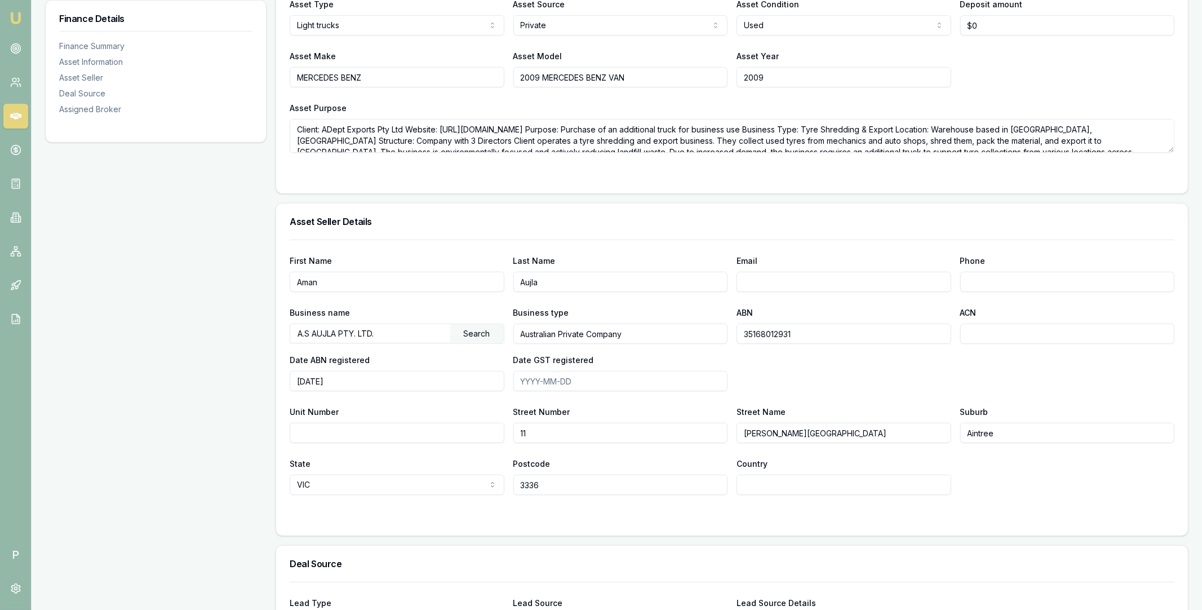
scroll to position [643, 0]
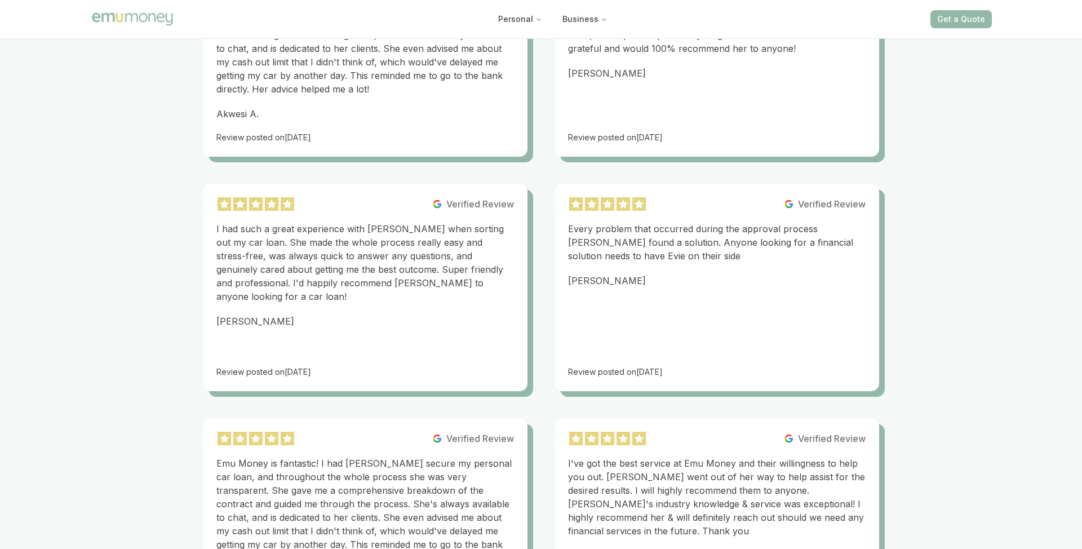
scroll to position [2044, 0]
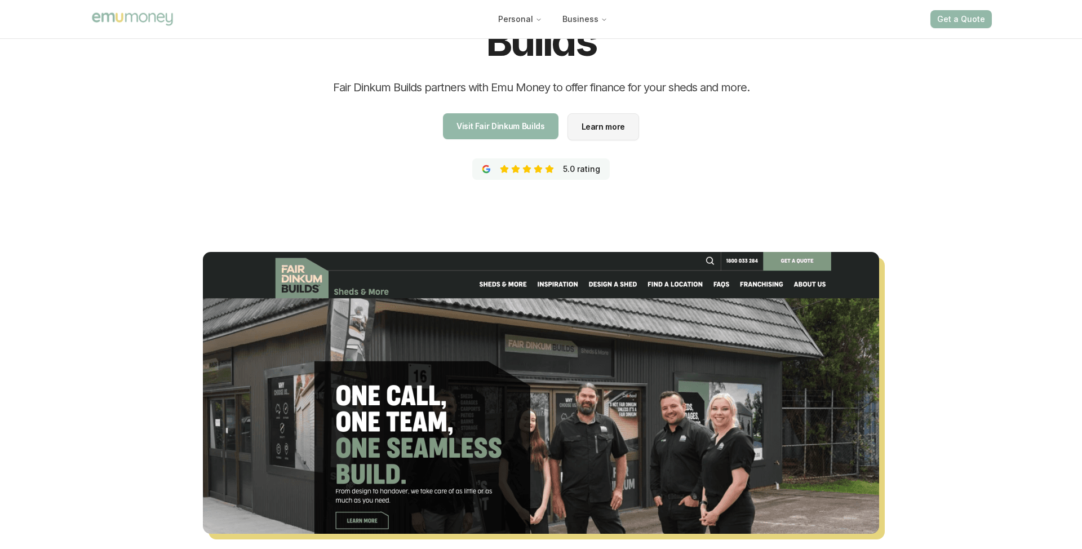
scroll to position [221, 0]
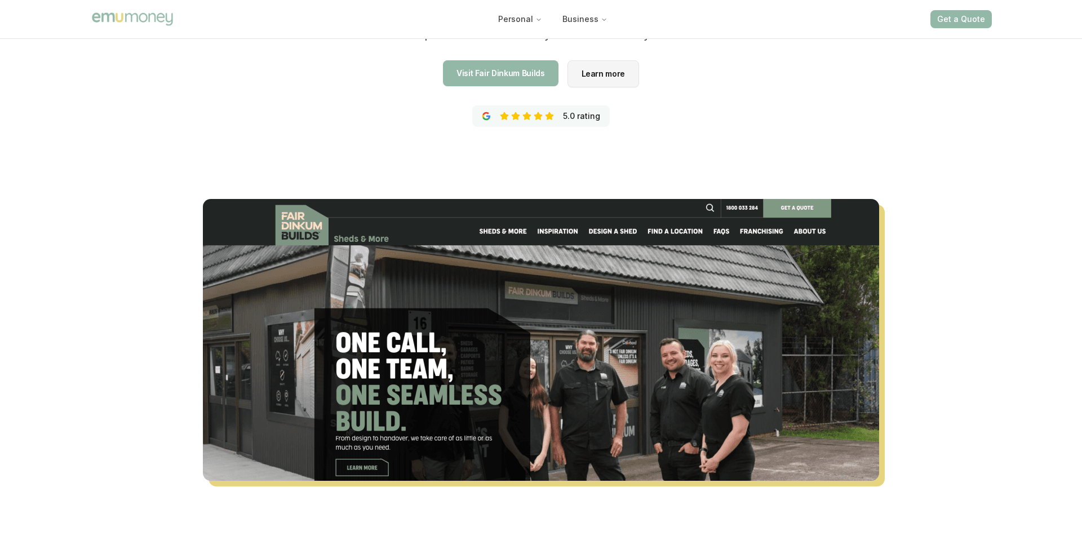
click at [601, 94] on span "Learn more" at bounding box center [604, 98] width 44 height 8
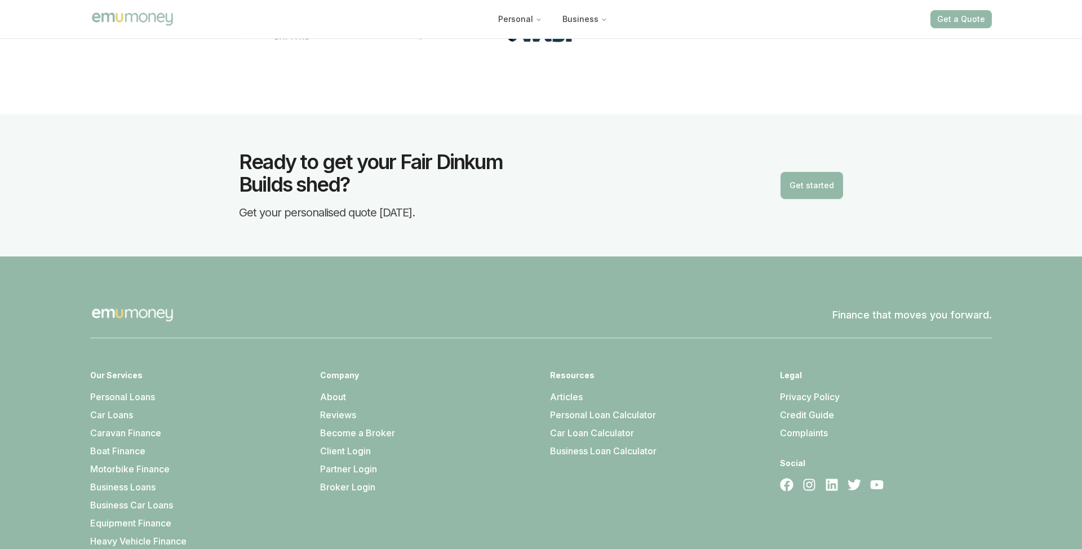
scroll to position [2063, 0]
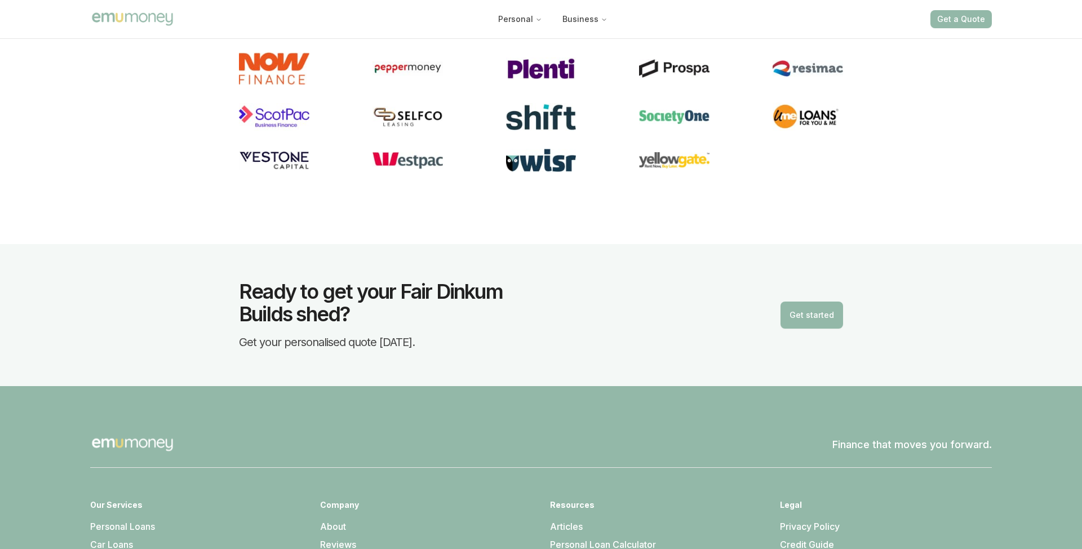
click at [827, 314] on button "Get started" at bounding box center [812, 315] width 63 height 27
